Goal: Communication & Community: Share content

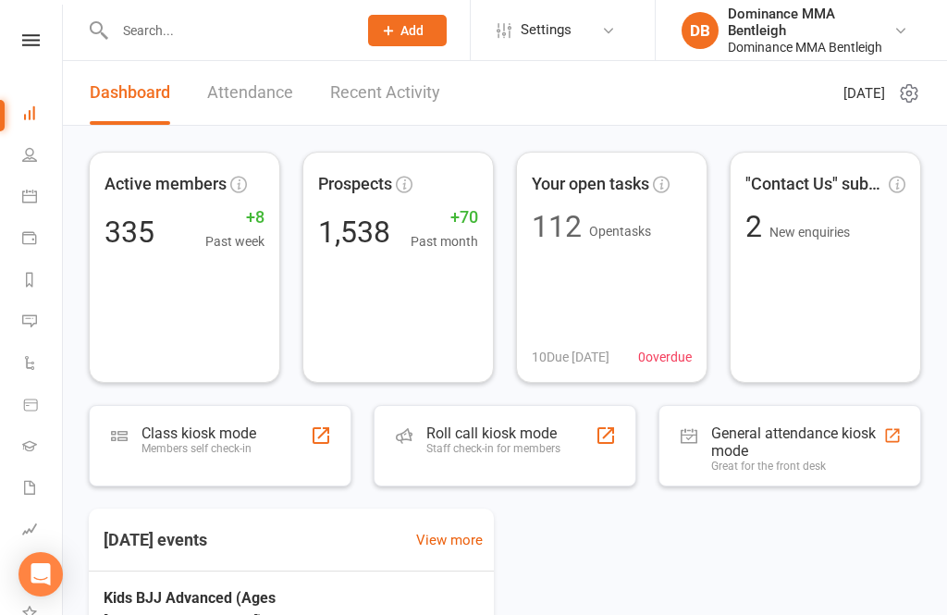
click at [48, 40] on link at bounding box center [31, 40] width 66 height 12
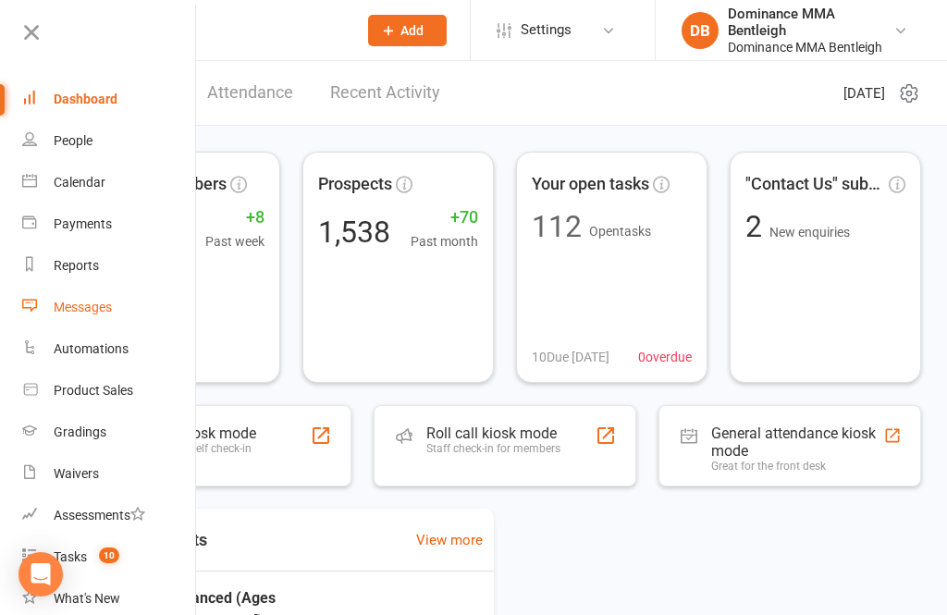
click at [133, 306] on link "Messages" at bounding box center [109, 308] width 175 height 42
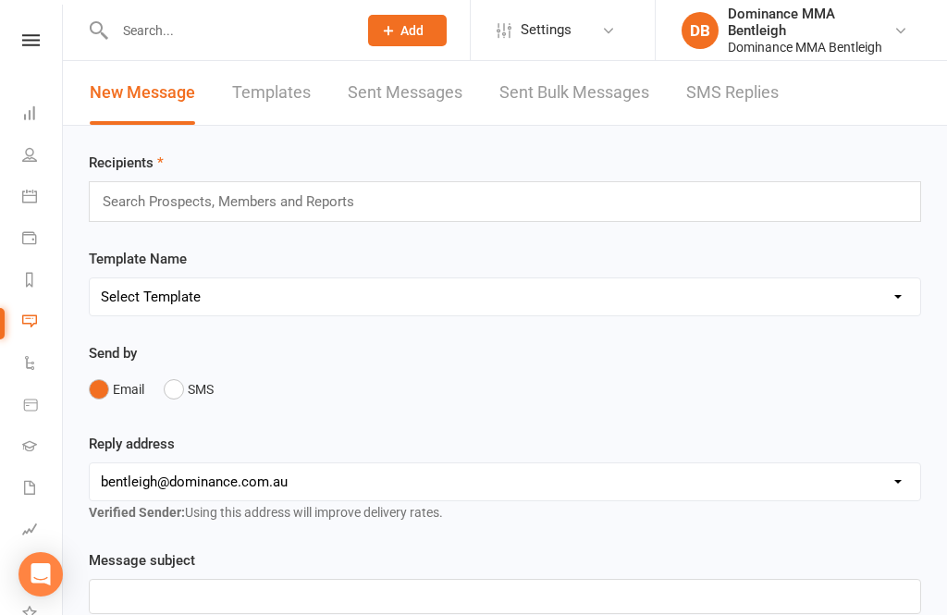
click at [570, 105] on link "Sent Bulk Messages" at bounding box center [574, 93] width 150 height 64
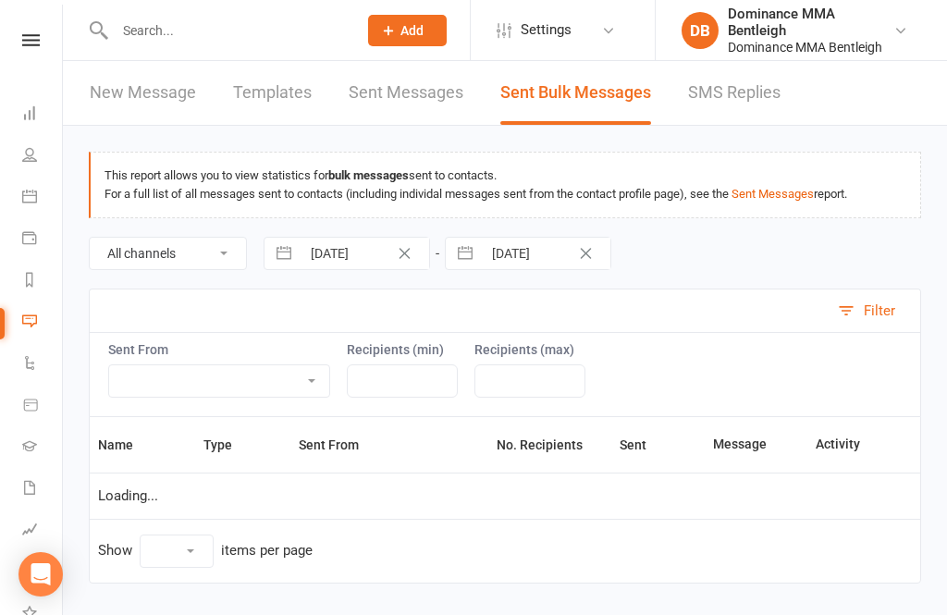
select select "10"
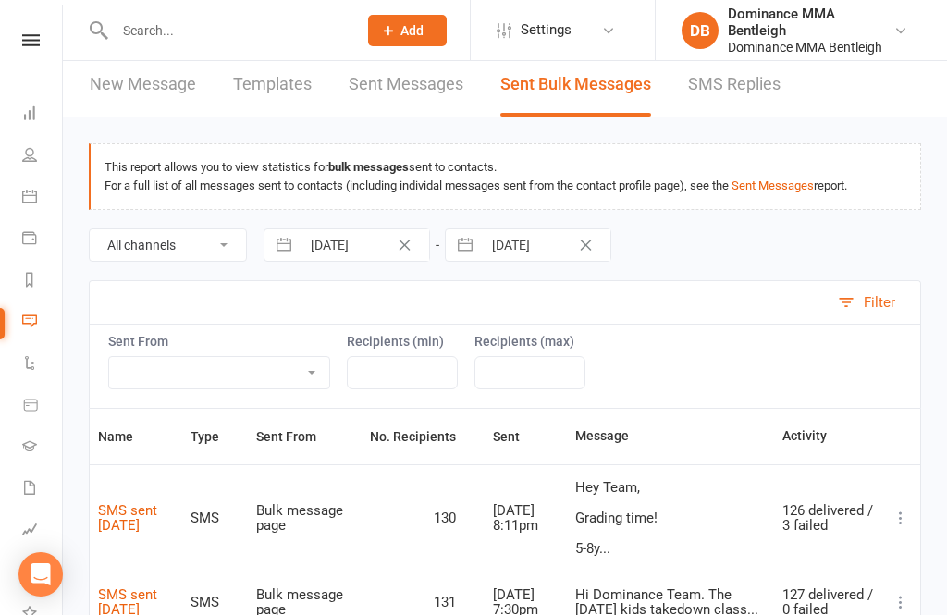
scroll to position [9, 0]
click at [896, 519] on icon at bounding box center [900, 517] width 18 height 18
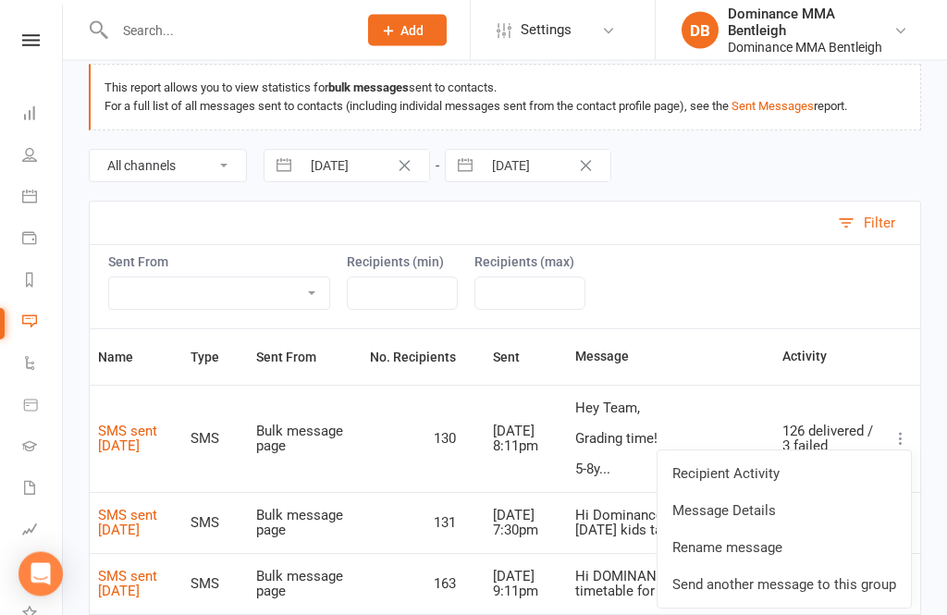
scroll to position [91, 0]
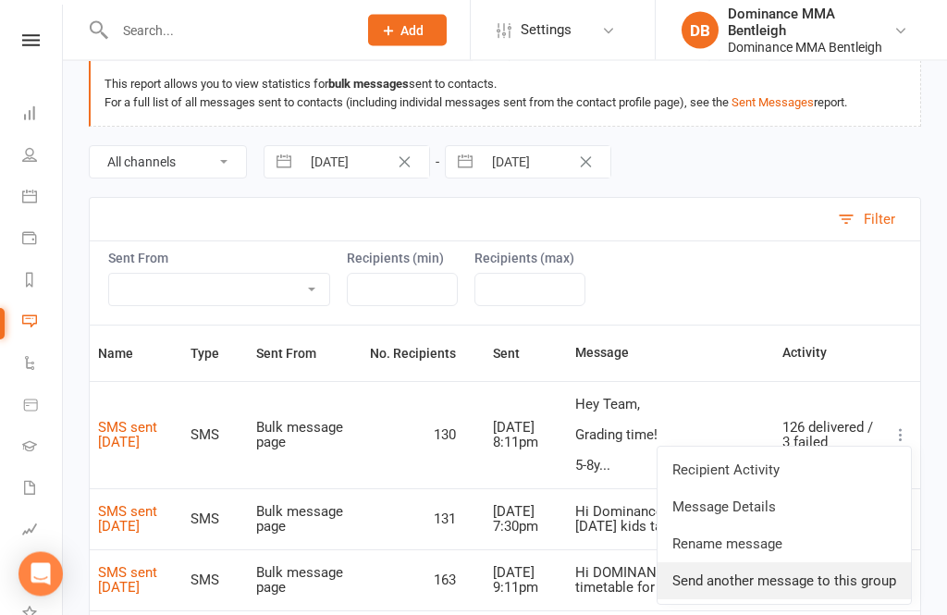
click at [822, 580] on link "Send another message to this group" at bounding box center [783, 581] width 253 height 37
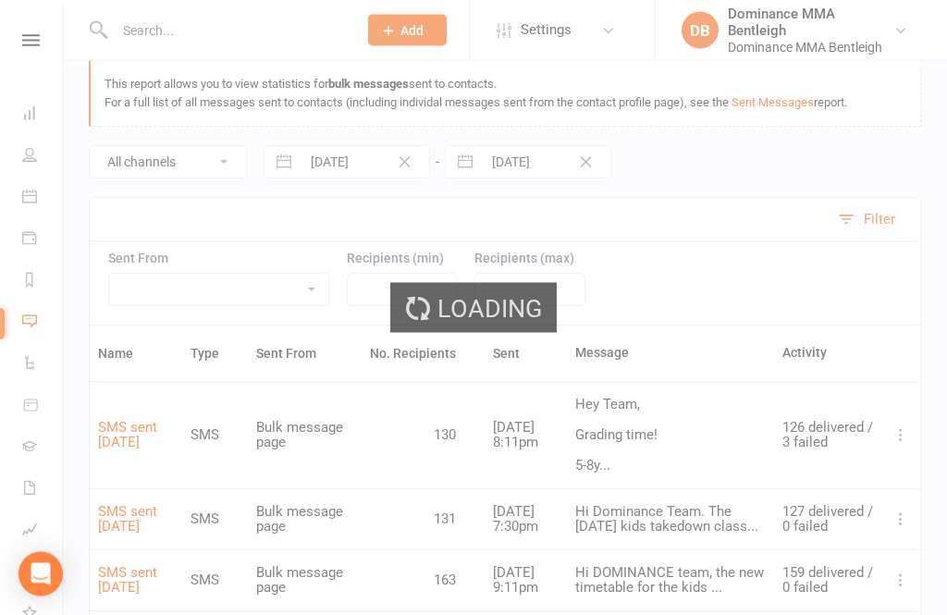
scroll to position [92, 0]
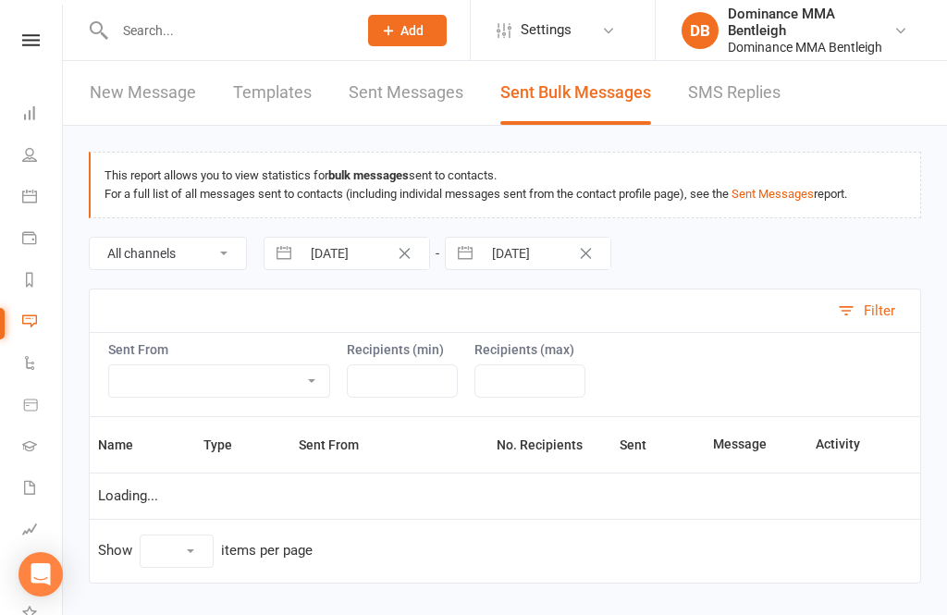
scroll to position [59, 0]
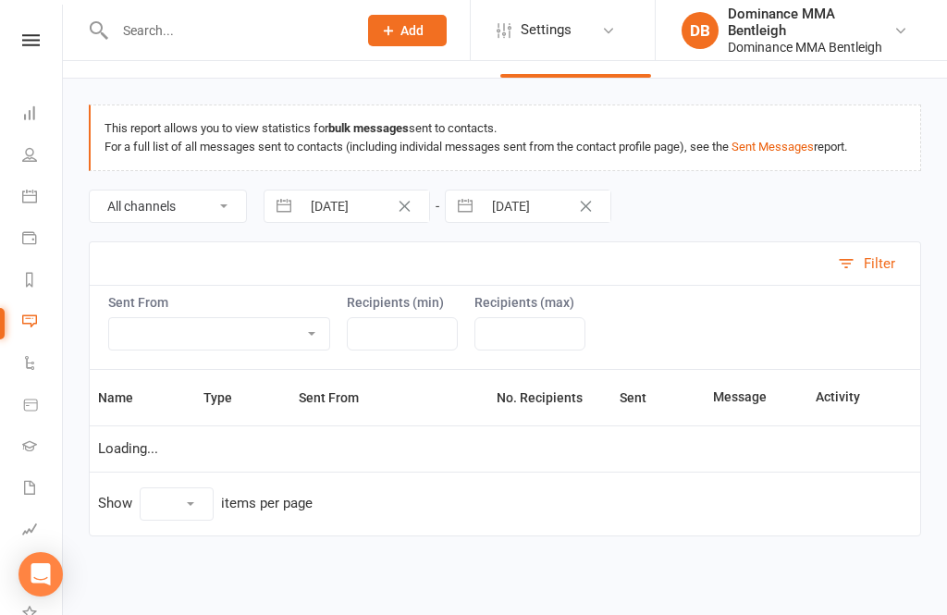
select select "10"
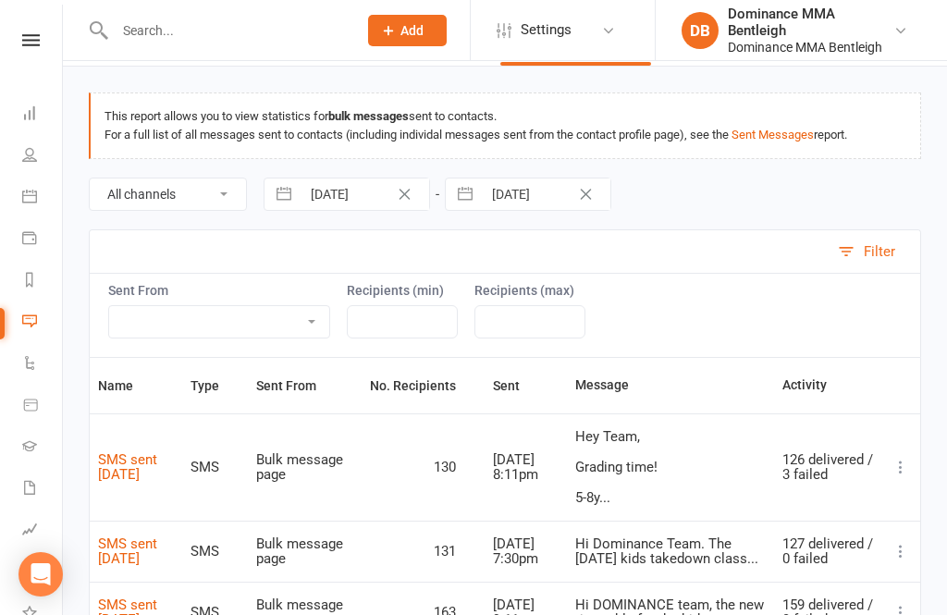
click at [894, 471] on icon at bounding box center [900, 467] width 18 height 18
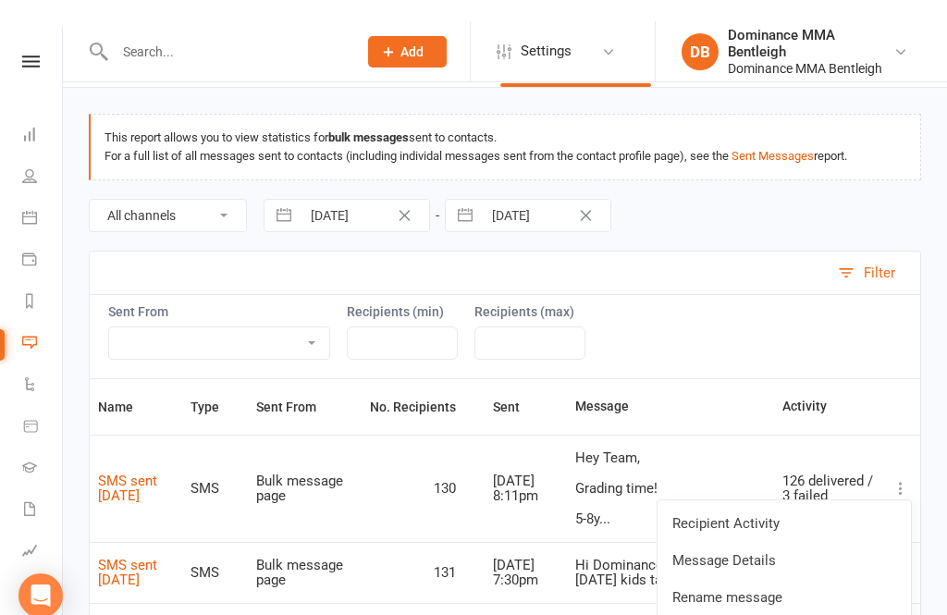
scroll to position [37, 0]
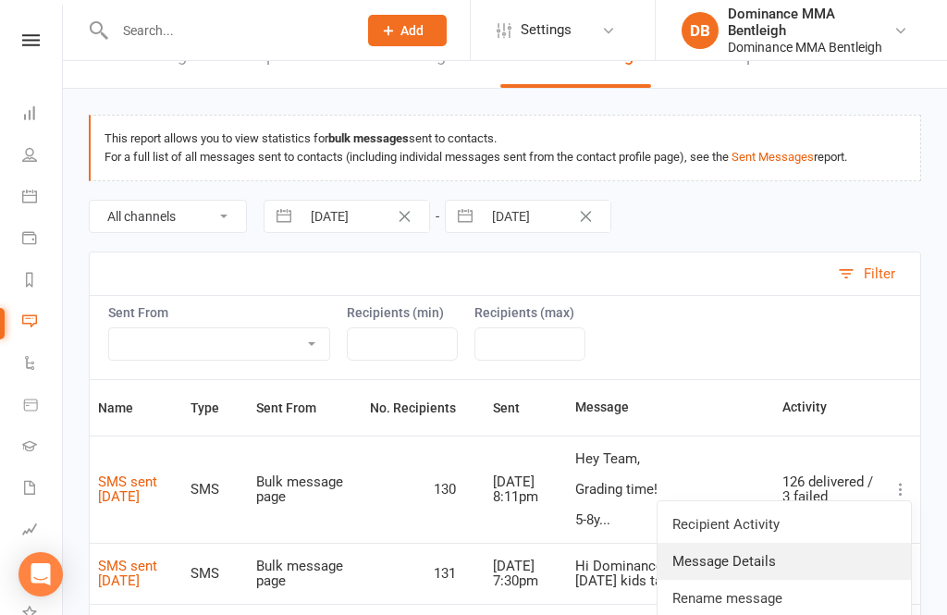
click at [824, 560] on link "Message Details" at bounding box center [783, 561] width 253 height 37
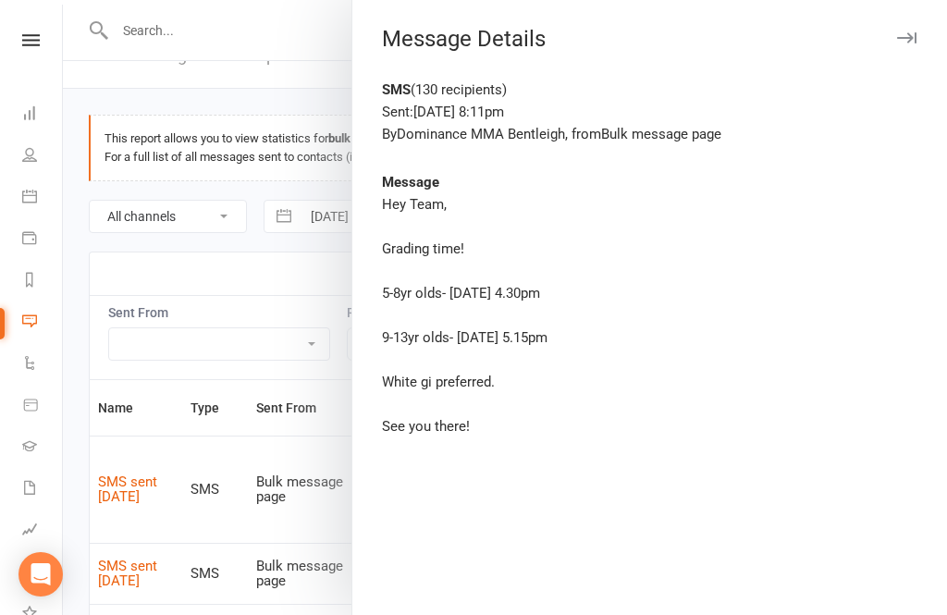
click at [385, 218] on div "Hey Team, Grading time! 5-8yr olds- [DATE] 4.30pm 9-13yr olds- [DATE] 5.15pm Wh…" at bounding box center [649, 315] width 535 height 244
click at [386, 206] on div "Hey Team, Grading time! 5-8yr olds- [DATE] 4.30pm 9-13yr olds- [DATE] 5.15pm Wh…" at bounding box center [649, 315] width 535 height 244
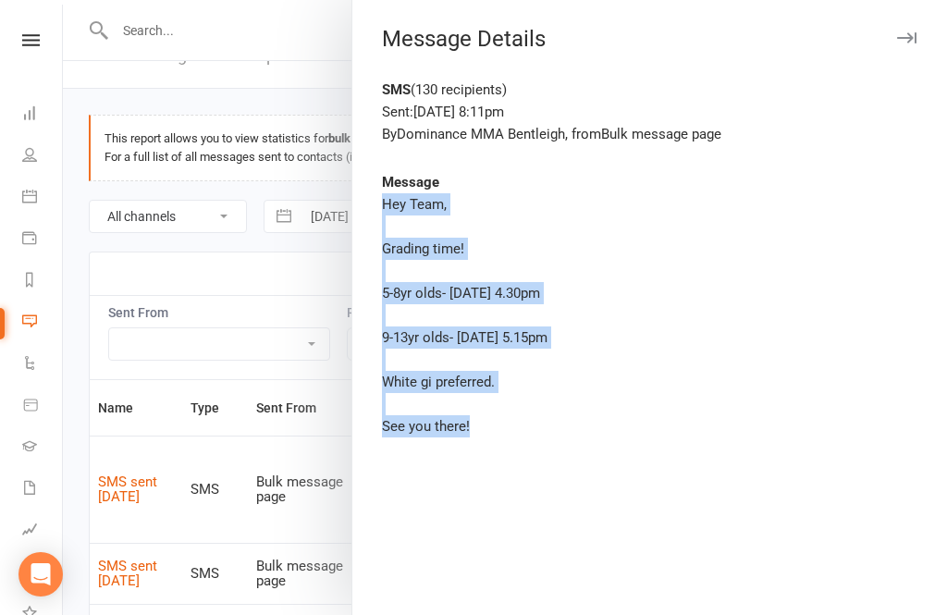
copy div "Hey Team, Grading time! 5-8yr olds- [DATE] 4.30pm 9-13yr olds- [DATE] 5.15pm Wh…"
click at [897, 44] on button "button" at bounding box center [906, 38] width 22 height 22
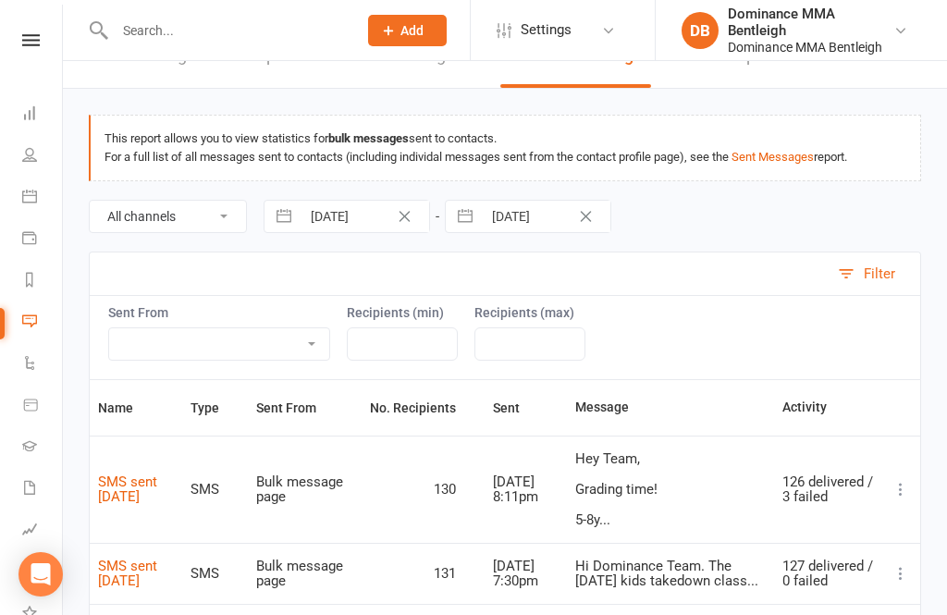
click at [890, 486] on button at bounding box center [900, 489] width 22 height 22
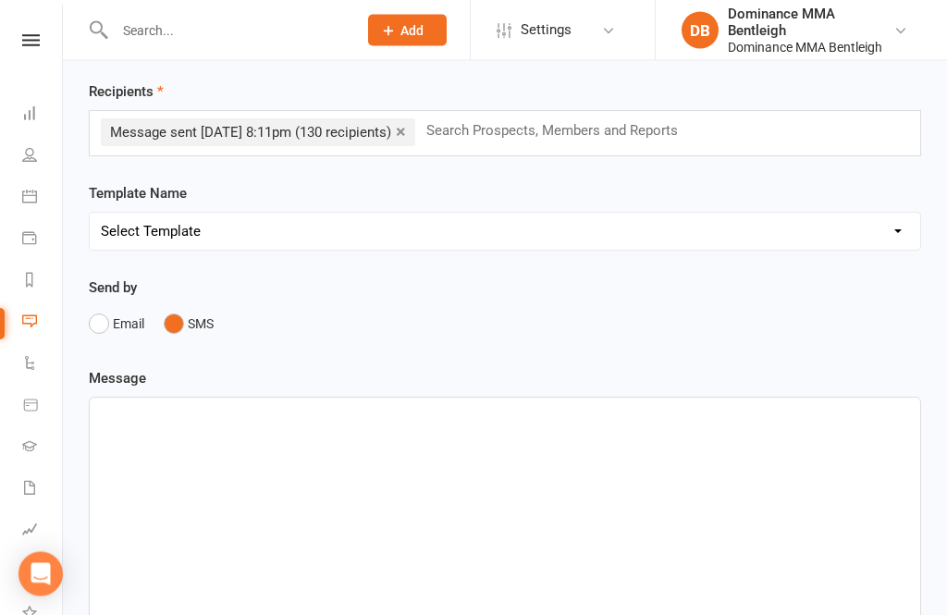
scroll to position [113, 0]
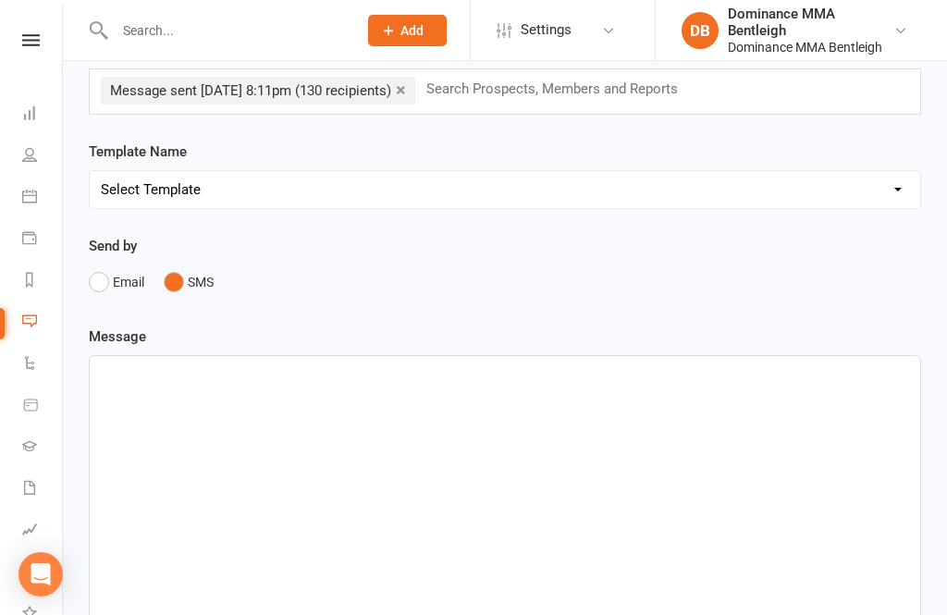
click at [198, 409] on div "﻿" at bounding box center [505, 494] width 830 height 277
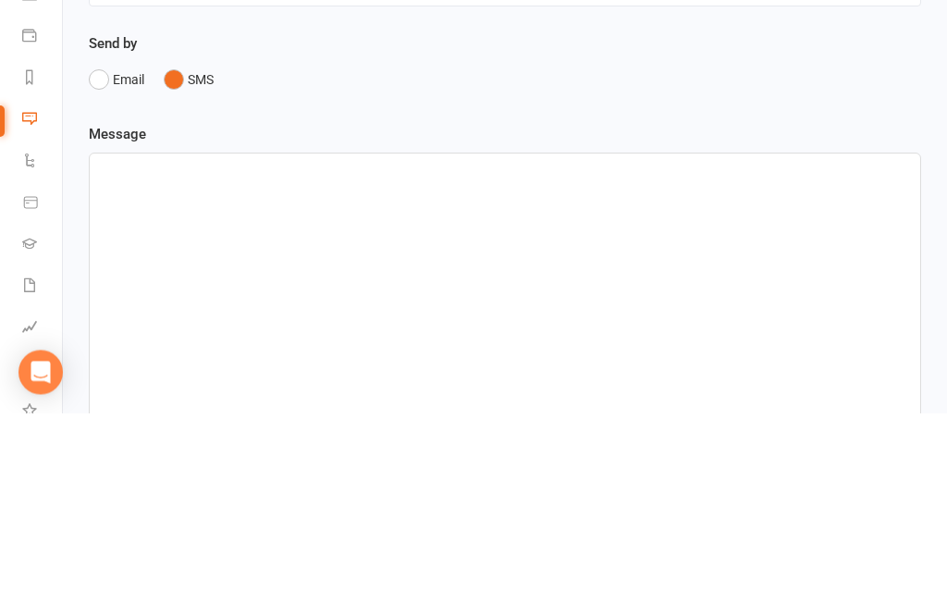
click at [176, 356] on div "﻿" at bounding box center [505, 494] width 830 height 277
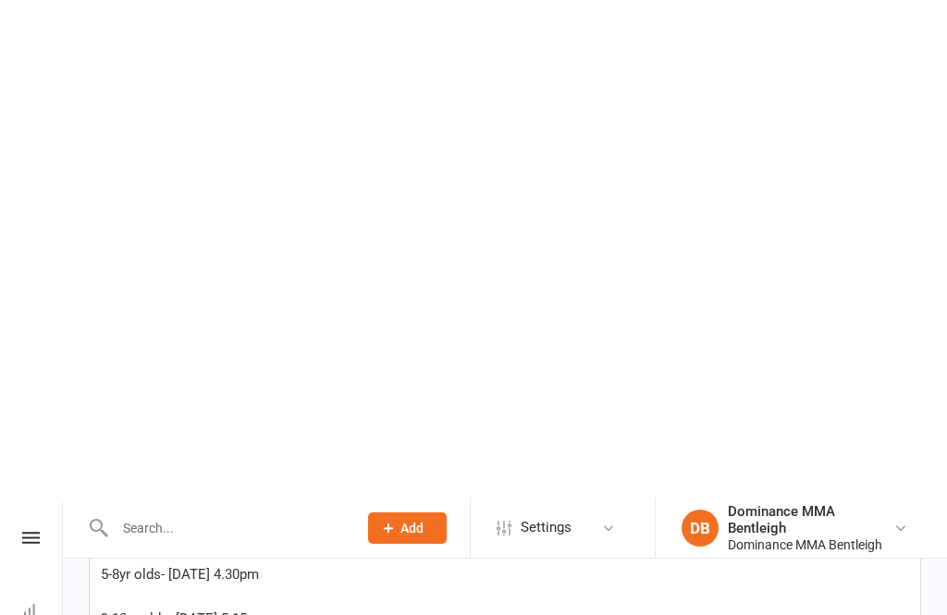
scroll to position [532, 0]
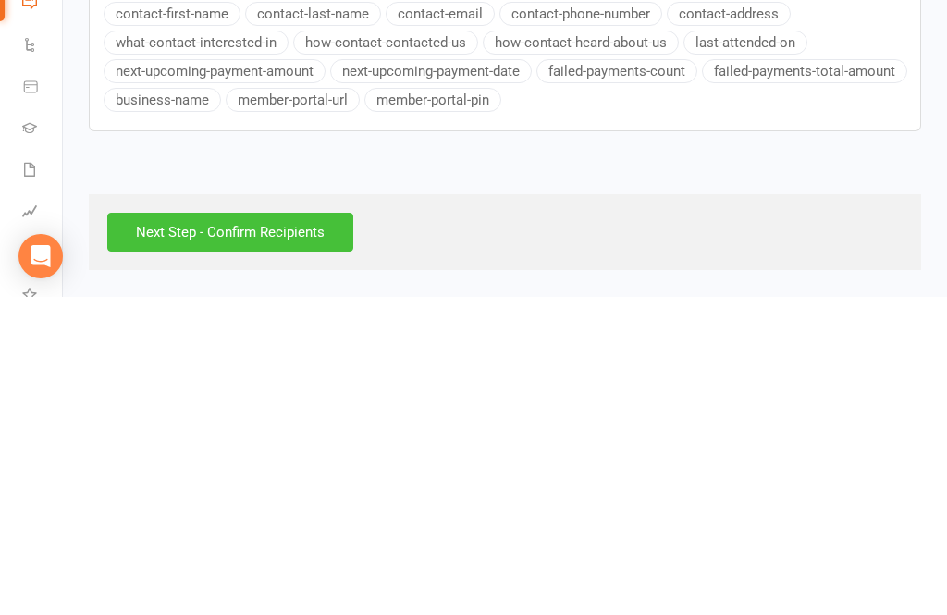
click at [326, 531] on input "Next Step - Confirm Recipients" at bounding box center [230, 550] width 246 height 39
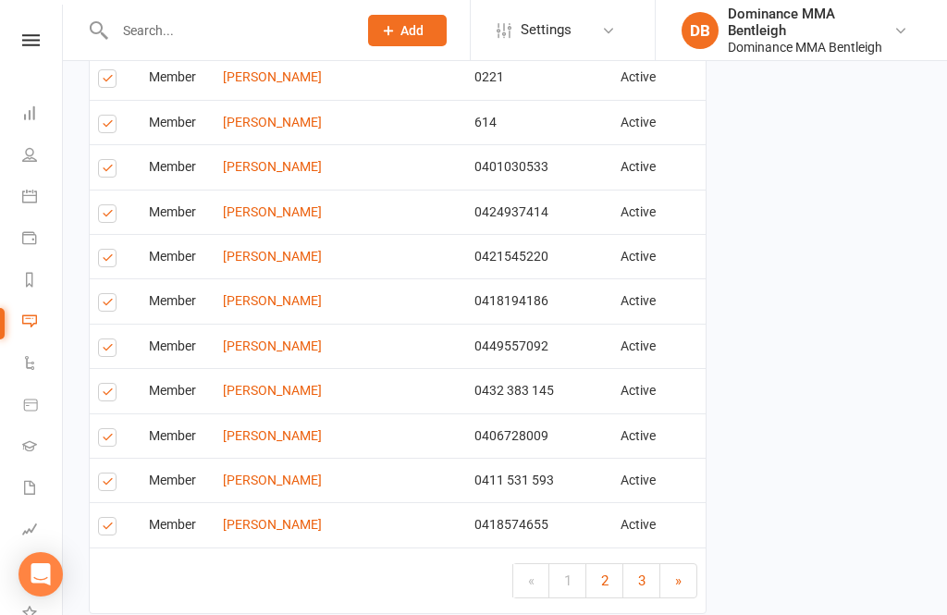
scroll to position [2570, 0]
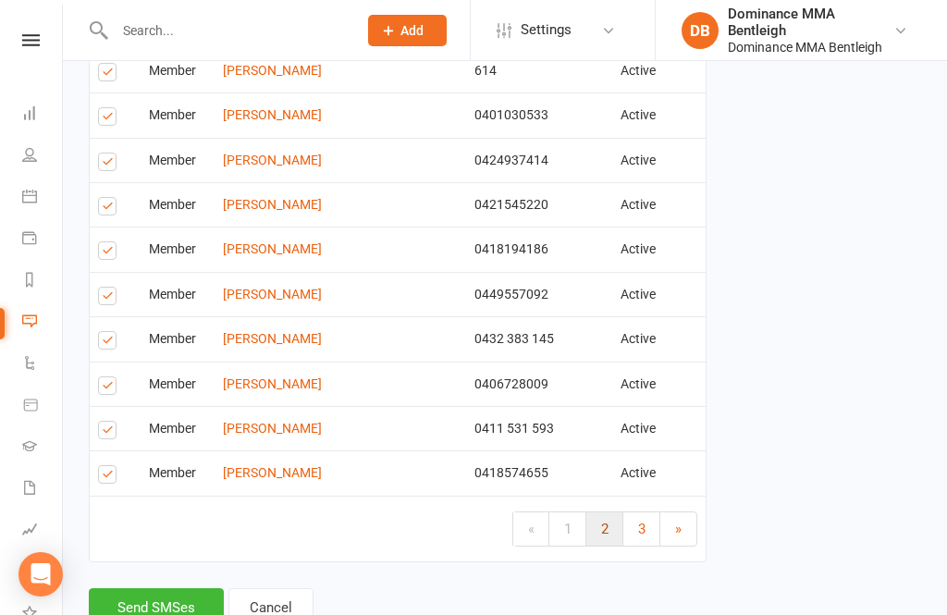
click at [598, 512] on link "2" at bounding box center [604, 528] width 37 height 33
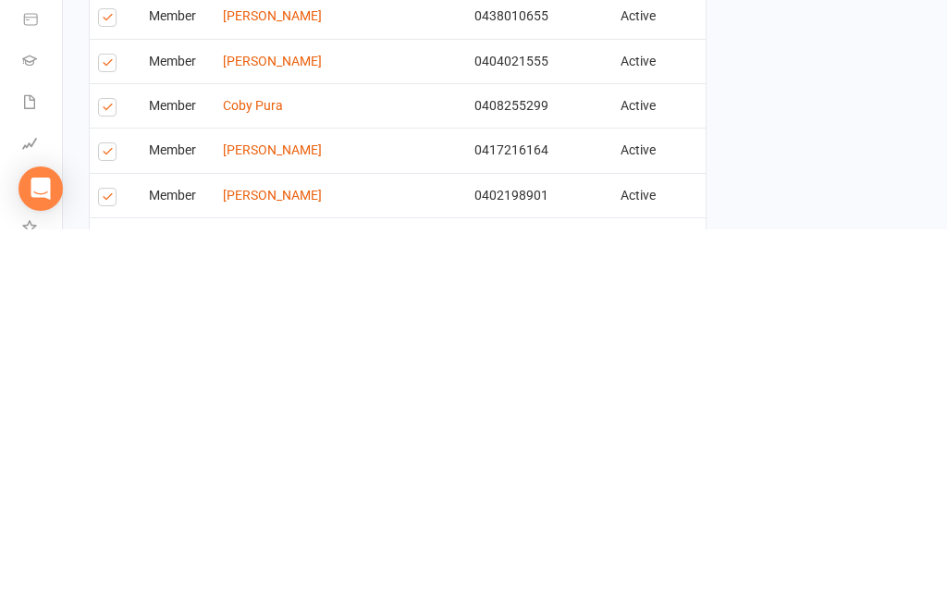
scroll to position [2614, 0]
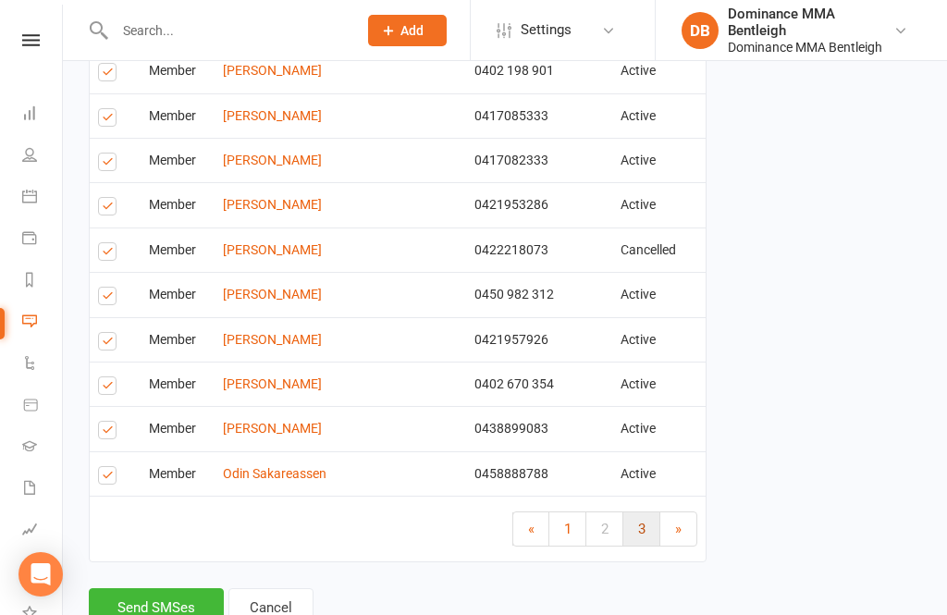
click at [635, 513] on link "3" at bounding box center [641, 528] width 37 height 33
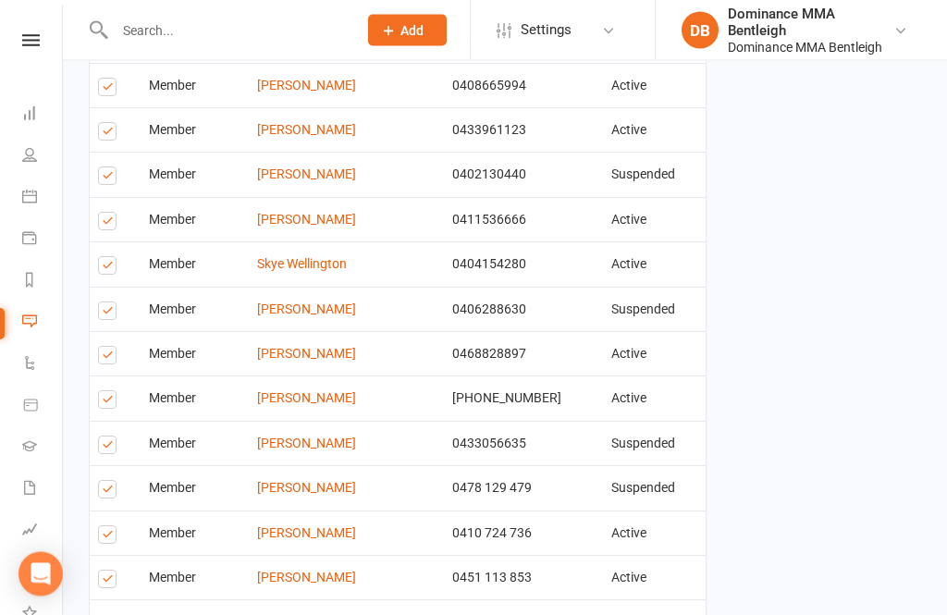
scroll to position [1505, 0]
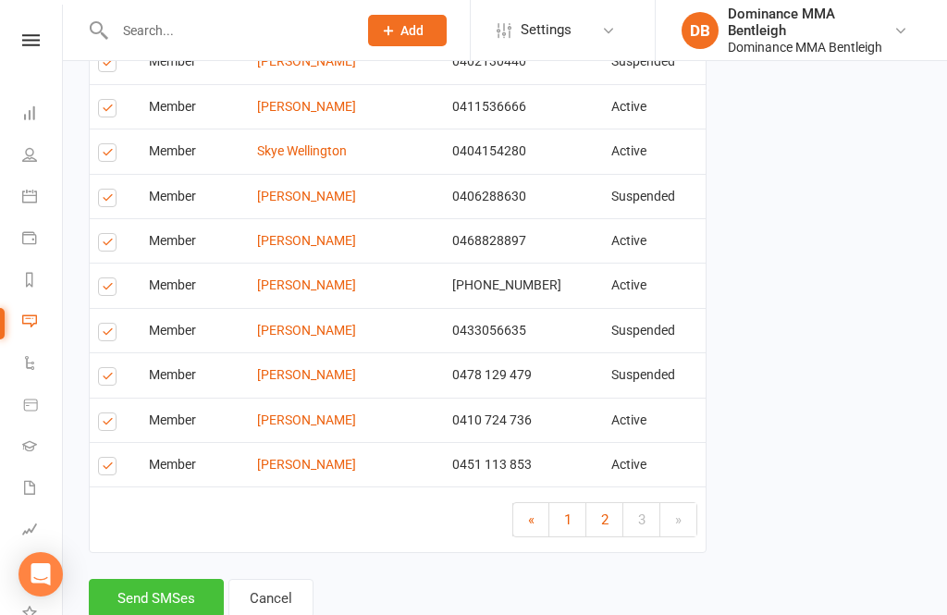
click at [188, 581] on button "Send SMSes" at bounding box center [156, 598] width 135 height 39
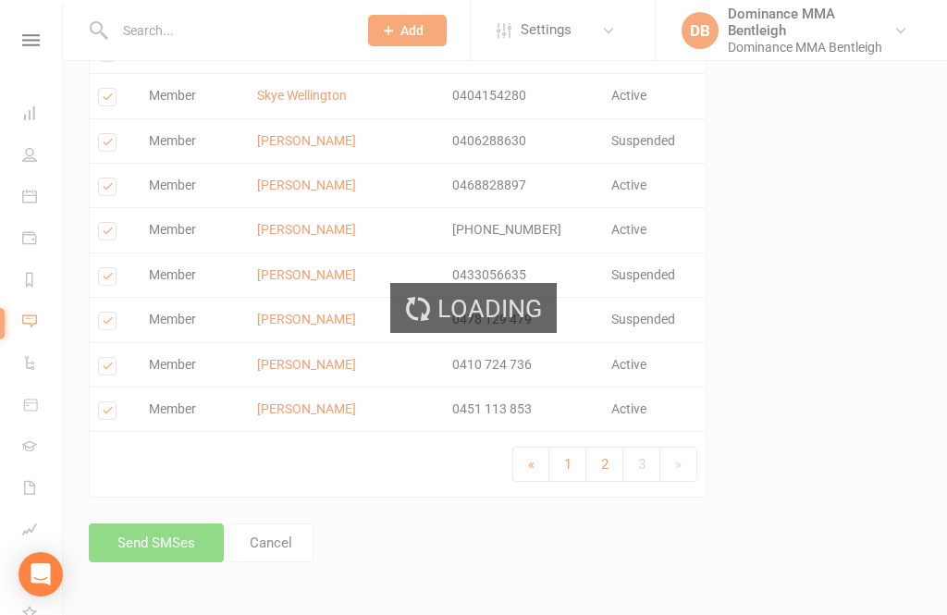
scroll to position [1422, 0]
